Goal: Task Accomplishment & Management: Manage account settings

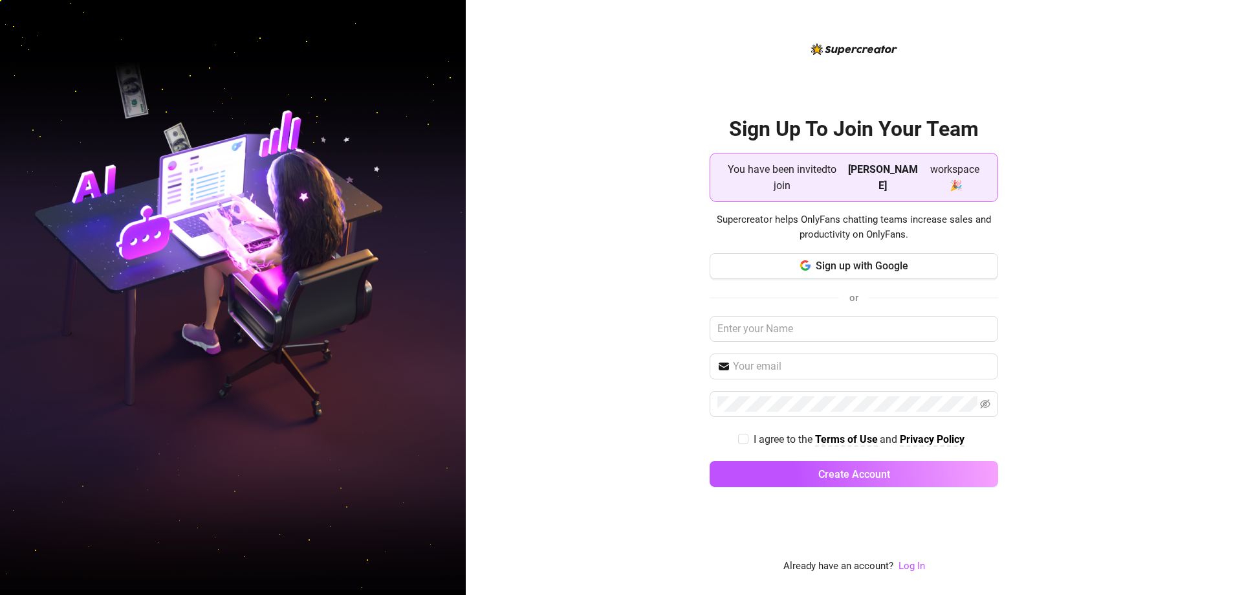
click at [649, 225] on div "Sign Up To Join Your Team You have been invited to join Jake workspace 🎉 Superc…" at bounding box center [854, 297] width 776 height 595
click at [825, 265] on button "Sign up with Google" at bounding box center [854, 266] width 289 height 26
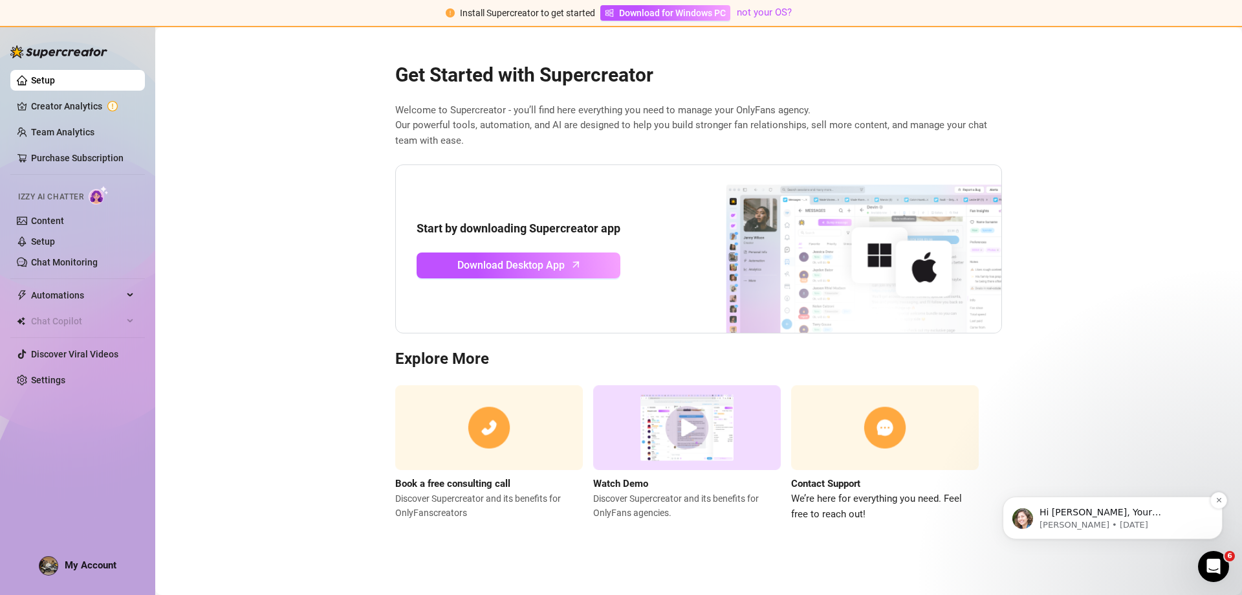
click at [1148, 518] on p "Hi Anthony, Your Supercreator trial expired a few days ago and I haven't heard …" at bounding box center [1123, 512] width 167 height 13
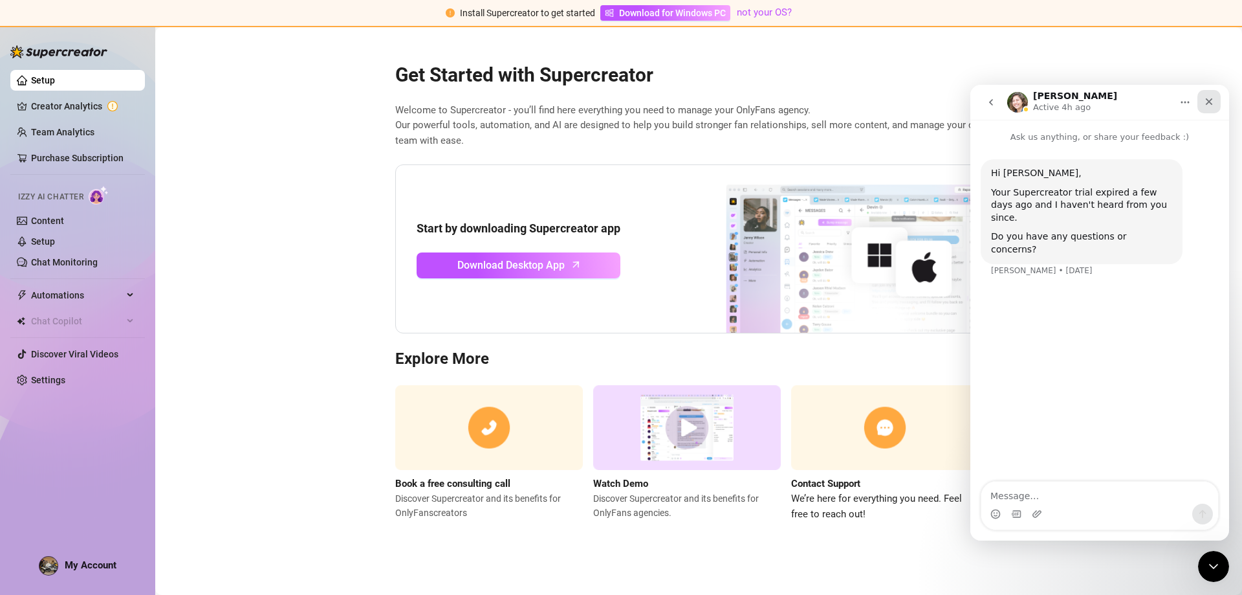
click at [1215, 103] on div "Close" at bounding box center [1209, 101] width 23 height 23
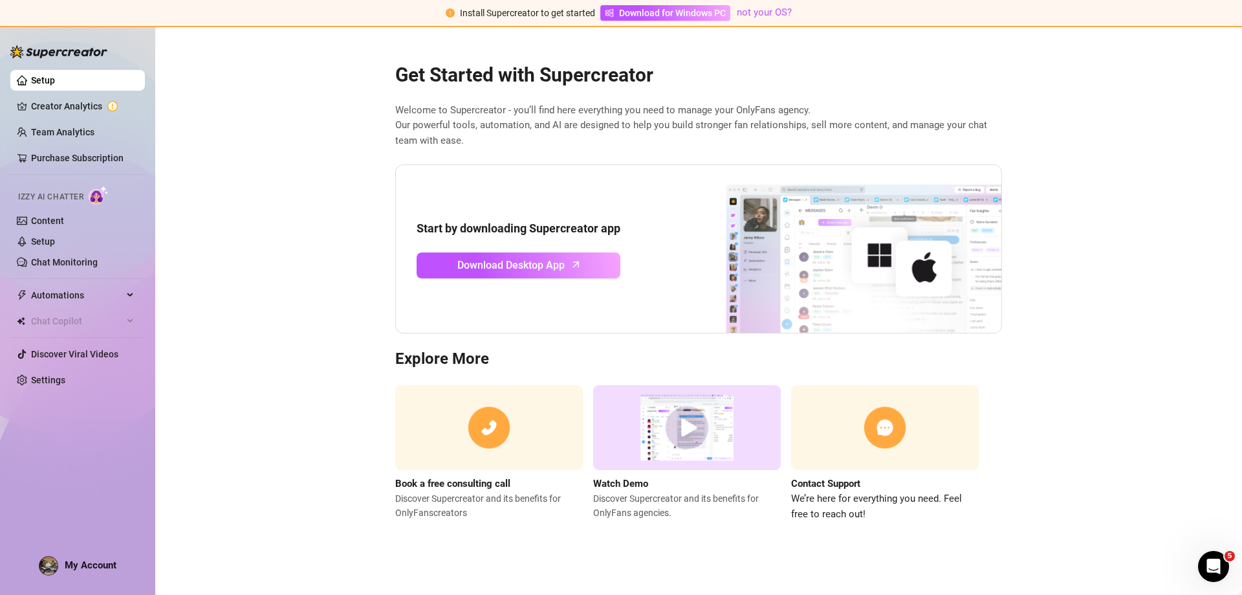
click at [351, 89] on main "Get Started with Supercreator Welcome to Supercreator - you’ll find here everyt…" at bounding box center [698, 310] width 1087 height 567
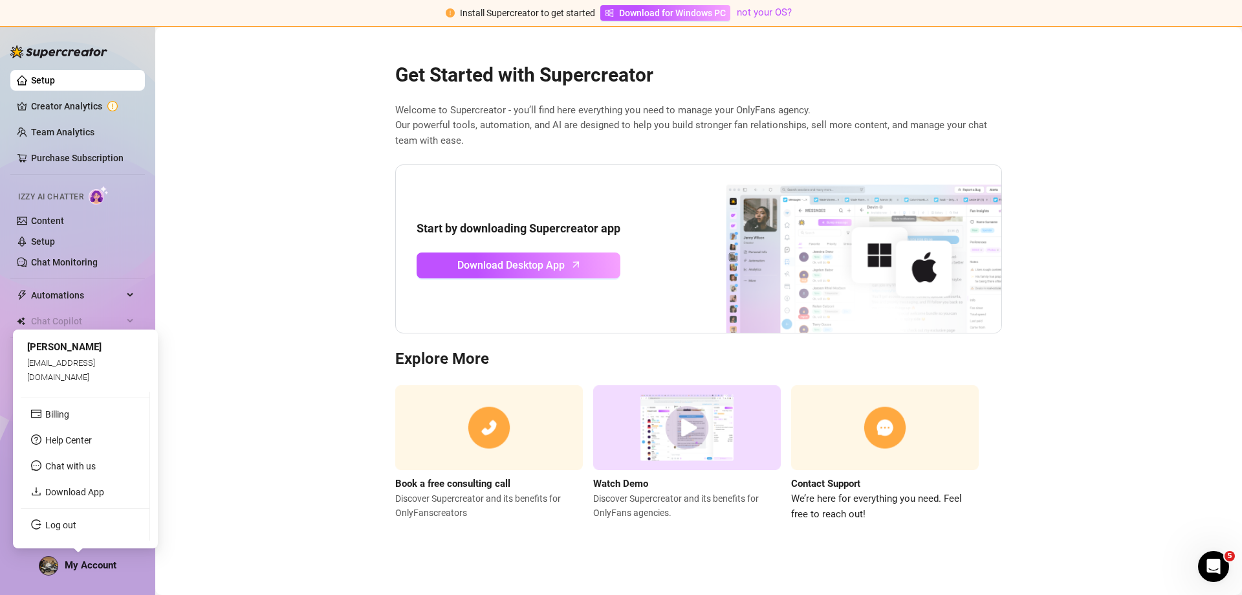
click at [96, 560] on span "My Account" at bounding box center [91, 565] width 52 height 12
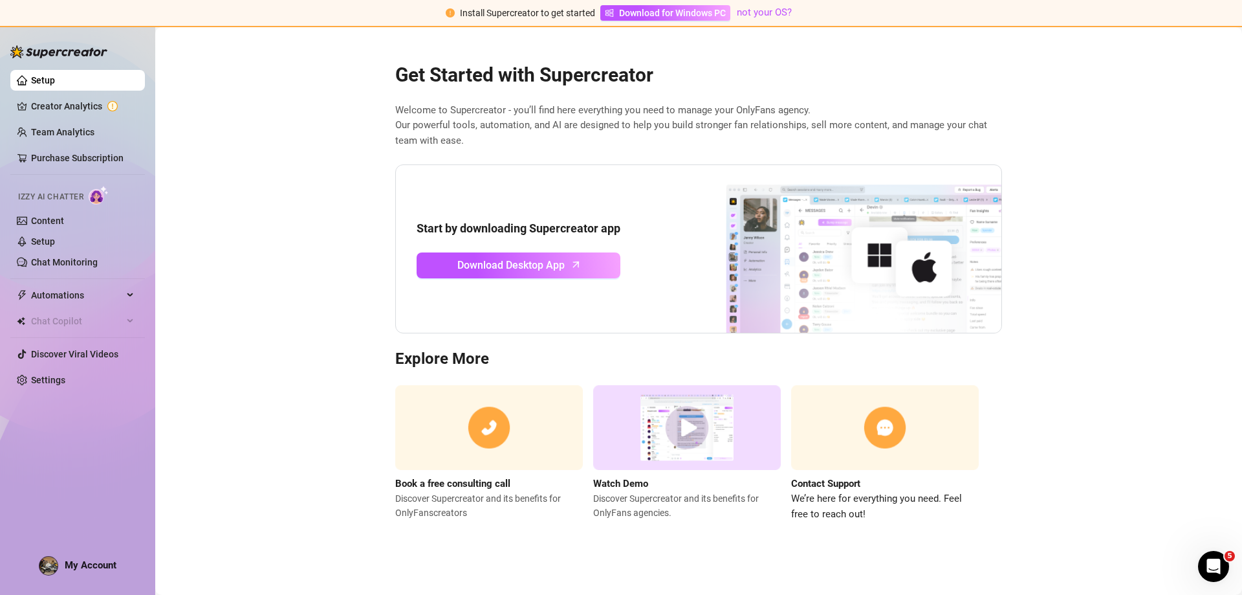
click at [242, 356] on main "Get Started with Supercreator Welcome to Supercreator - you’ll find here everyt…" at bounding box center [698, 310] width 1087 height 567
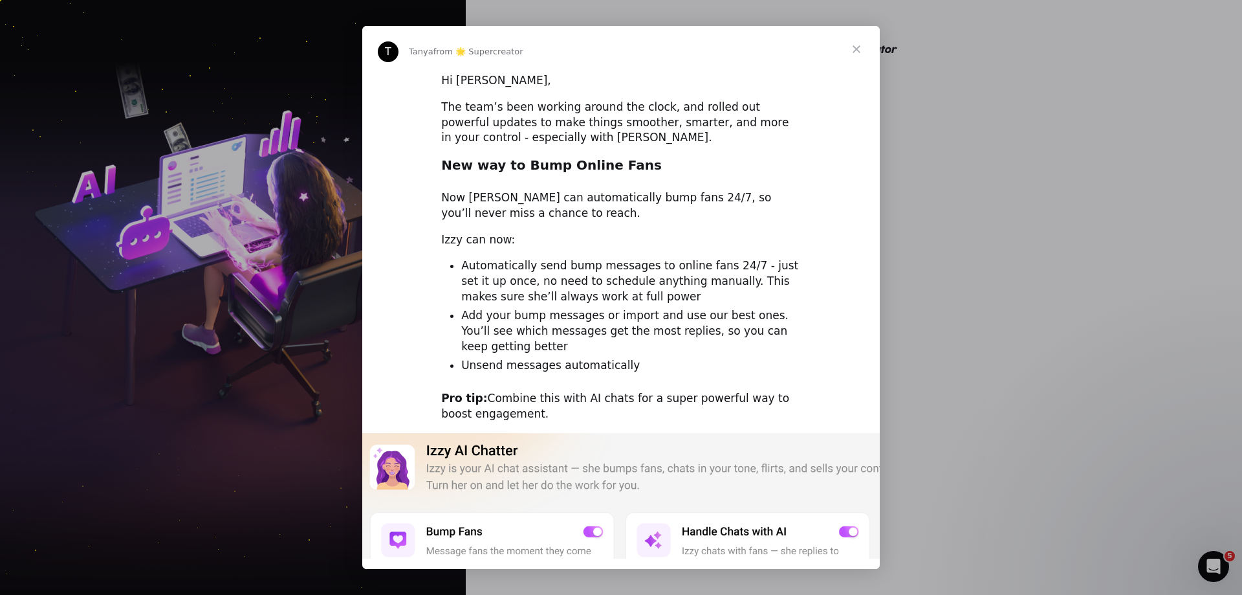
click at [853, 49] on span "Close" at bounding box center [856, 49] width 47 height 47
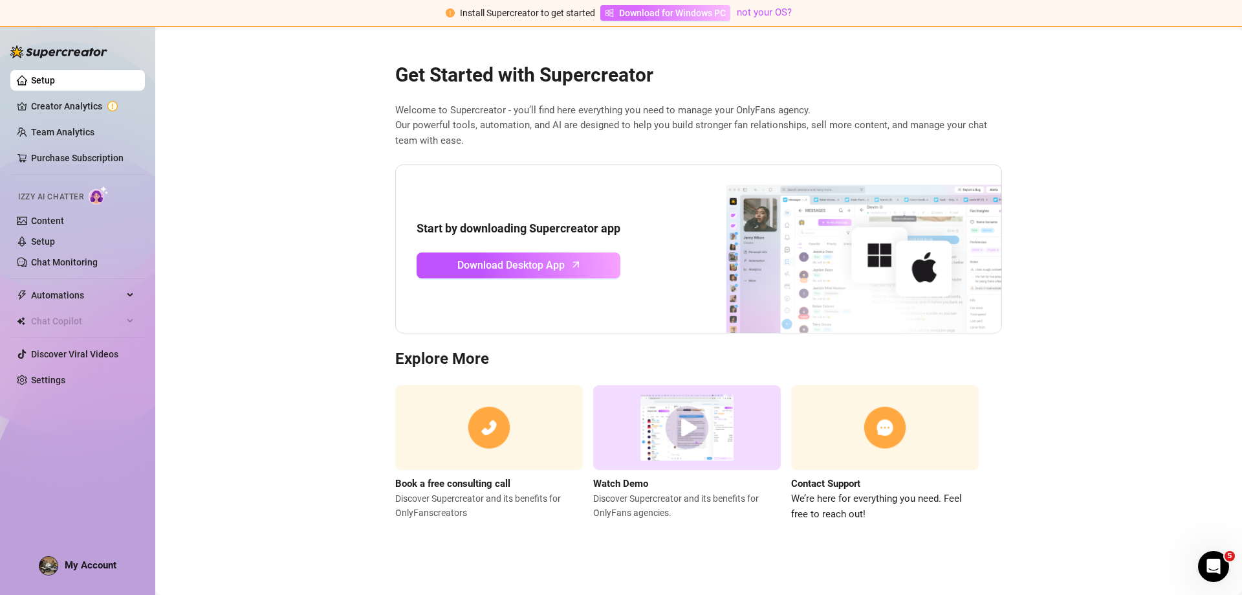
click at [701, 12] on span "Download for Windows PC" at bounding box center [672, 13] width 107 height 14
click at [83, 108] on link "Creator Analytics" at bounding box center [83, 106] width 104 height 21
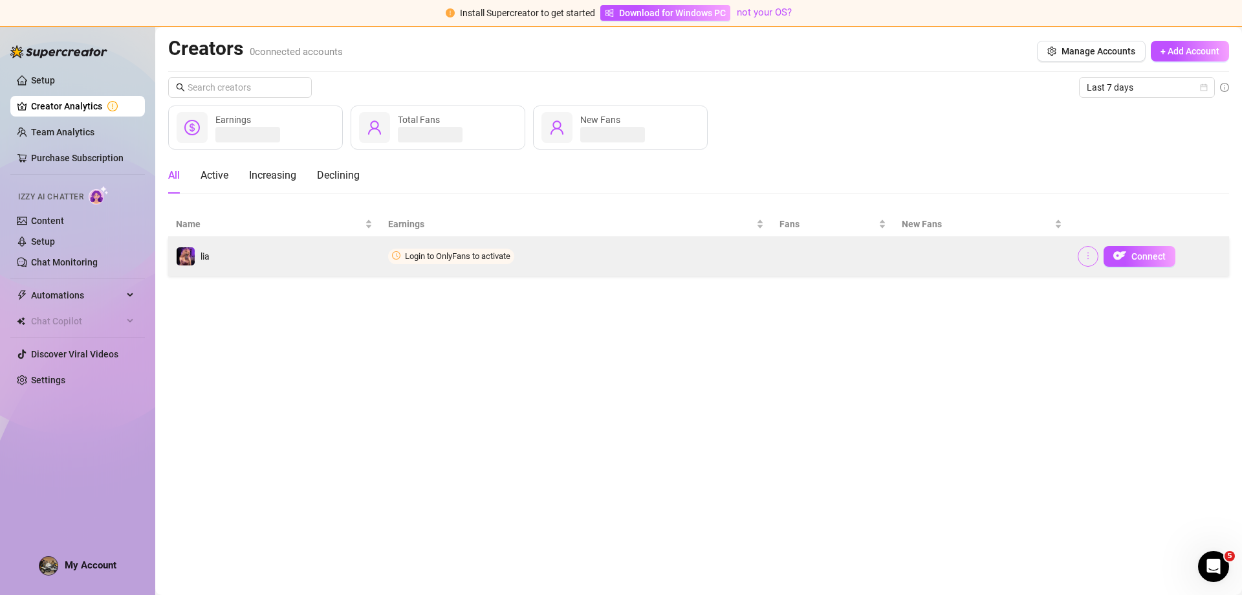
click at [1093, 257] on button "button" at bounding box center [1088, 256] width 21 height 21
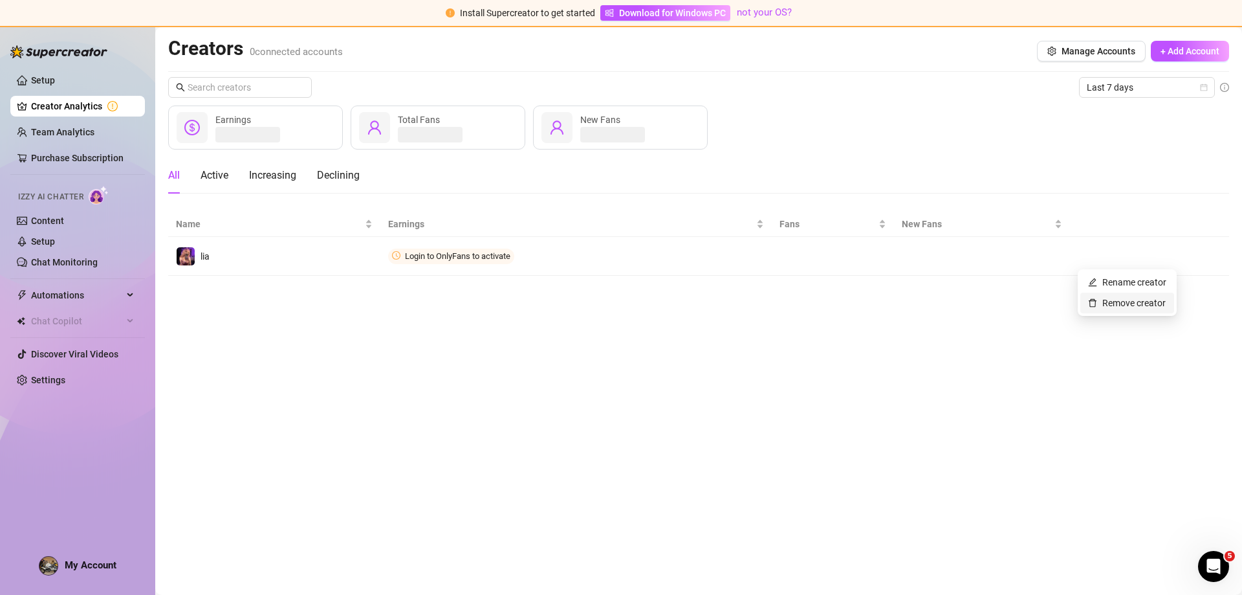
click at [1110, 300] on link "Remove creator" at bounding box center [1127, 303] width 78 height 10
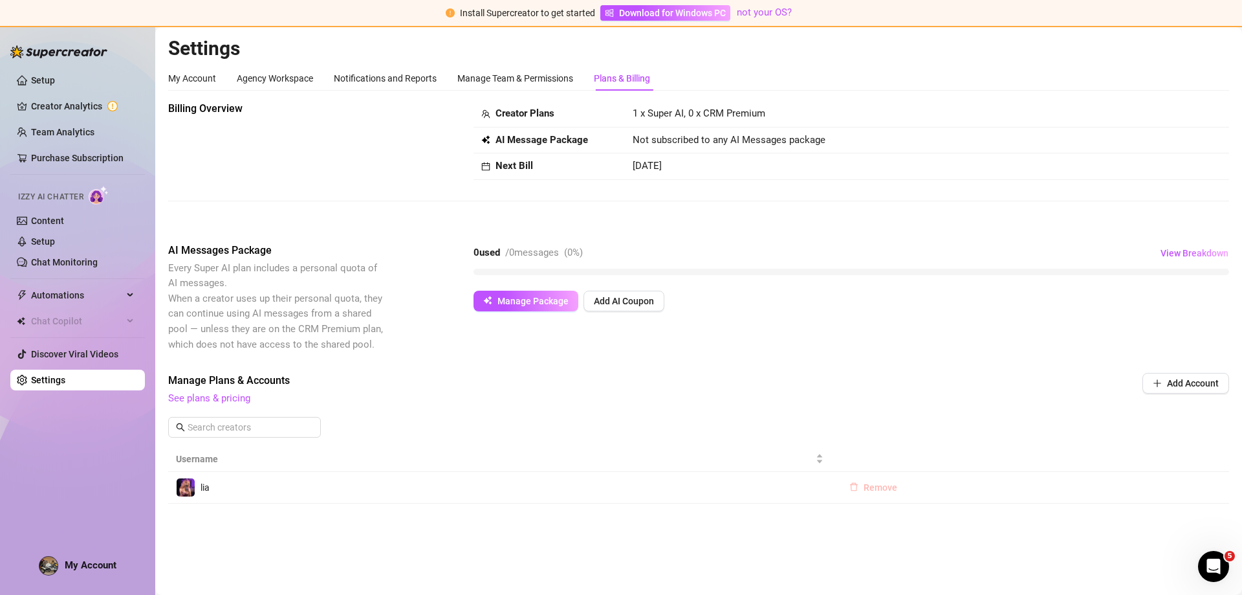
click at [877, 491] on span "Remove" at bounding box center [881, 487] width 34 height 10
click at [953, 456] on button "OK" at bounding box center [960, 454] width 21 height 16
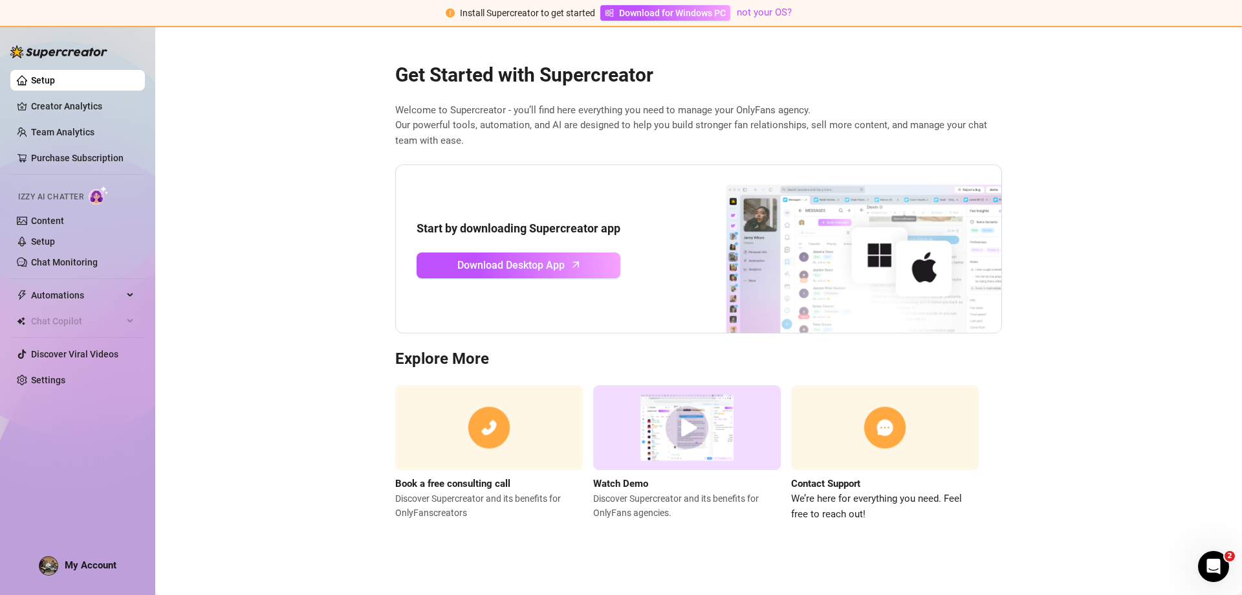
click at [74, 558] on div "My Account" at bounding box center [78, 565] width 78 height 19
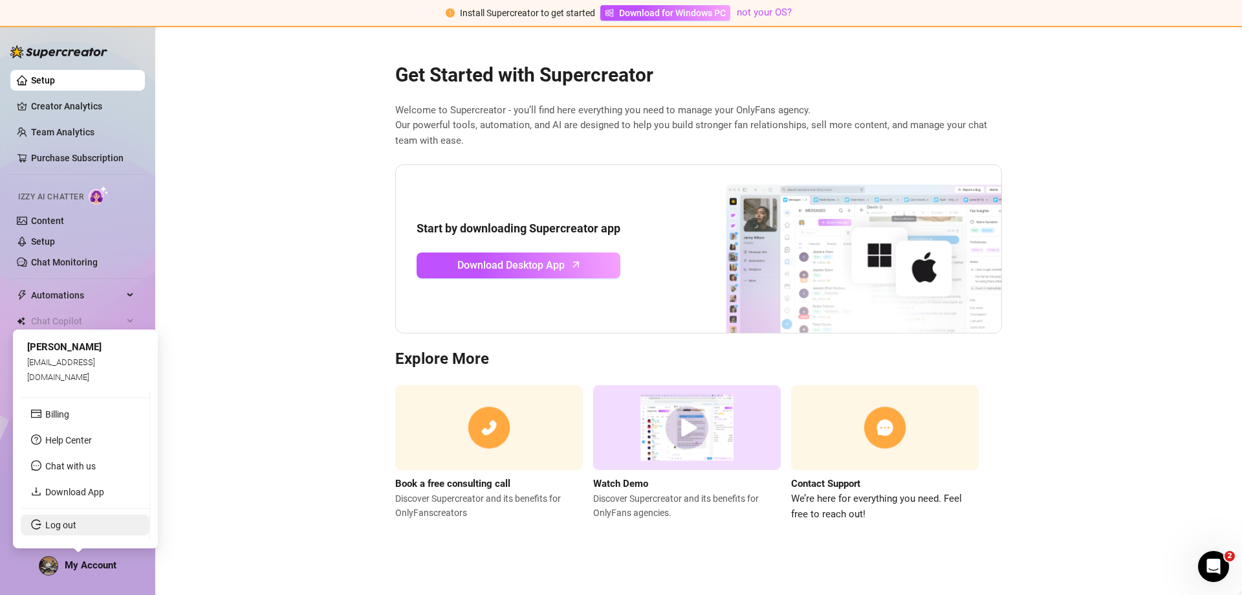
click at [63, 529] on link "Log out" at bounding box center [60, 525] width 31 height 10
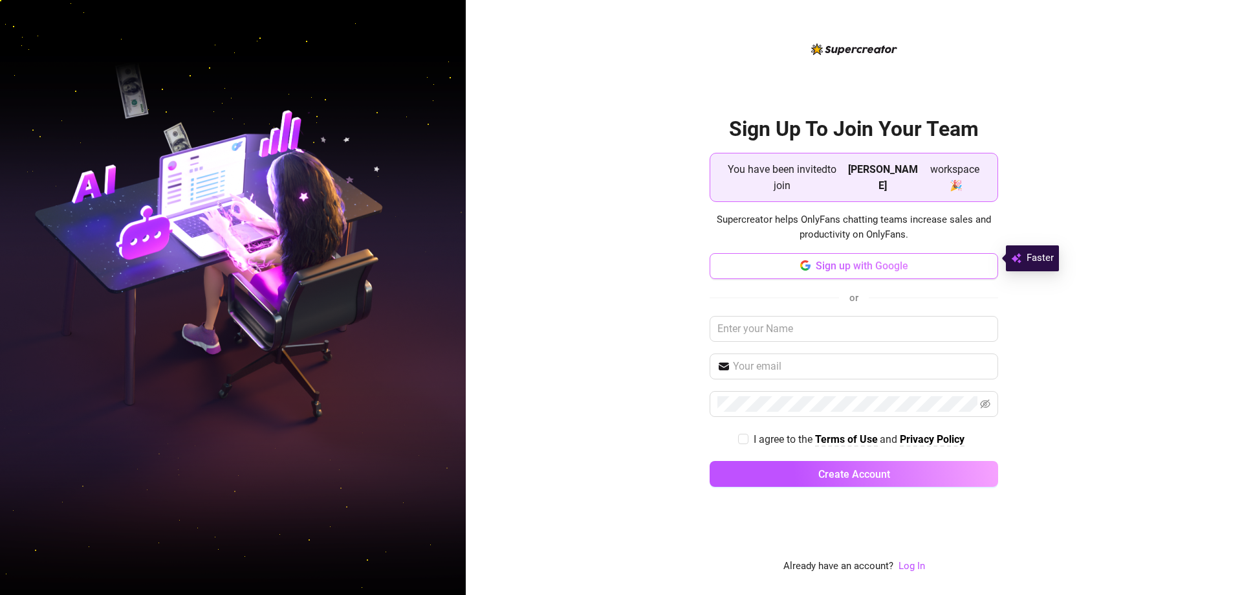
click at [867, 259] on span "Sign up with Google" at bounding box center [862, 265] width 93 height 12
